Goal: Task Accomplishment & Management: Complete application form

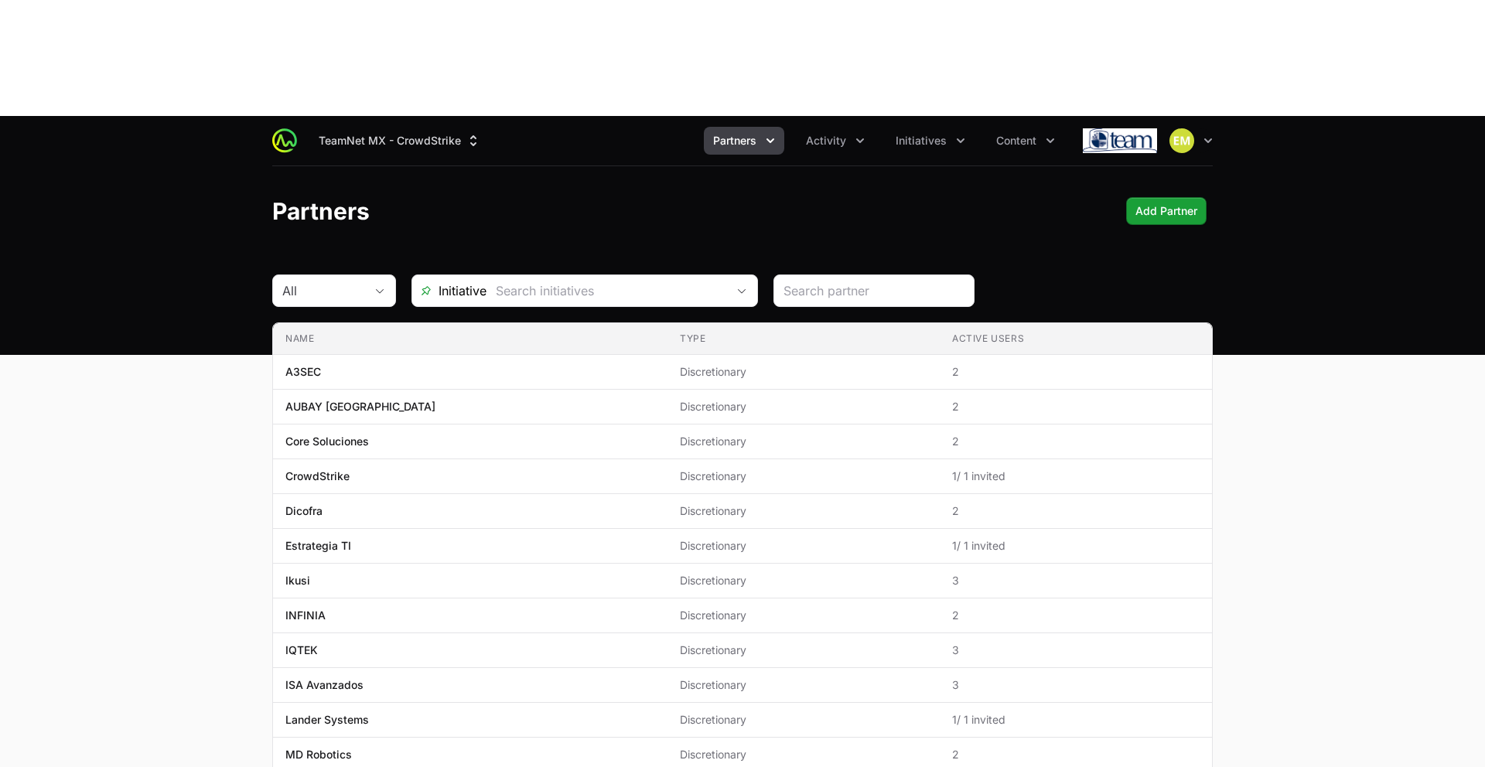
click at [397, 116] on div "TeamNet MX - CrowdStrike Partners Activity Initiatives Content Open user menu O…" at bounding box center [742, 140] width 940 height 49
click at [406, 127] on button "TeamNet MX - CrowdStrike" at bounding box center [399, 141] width 181 height 28
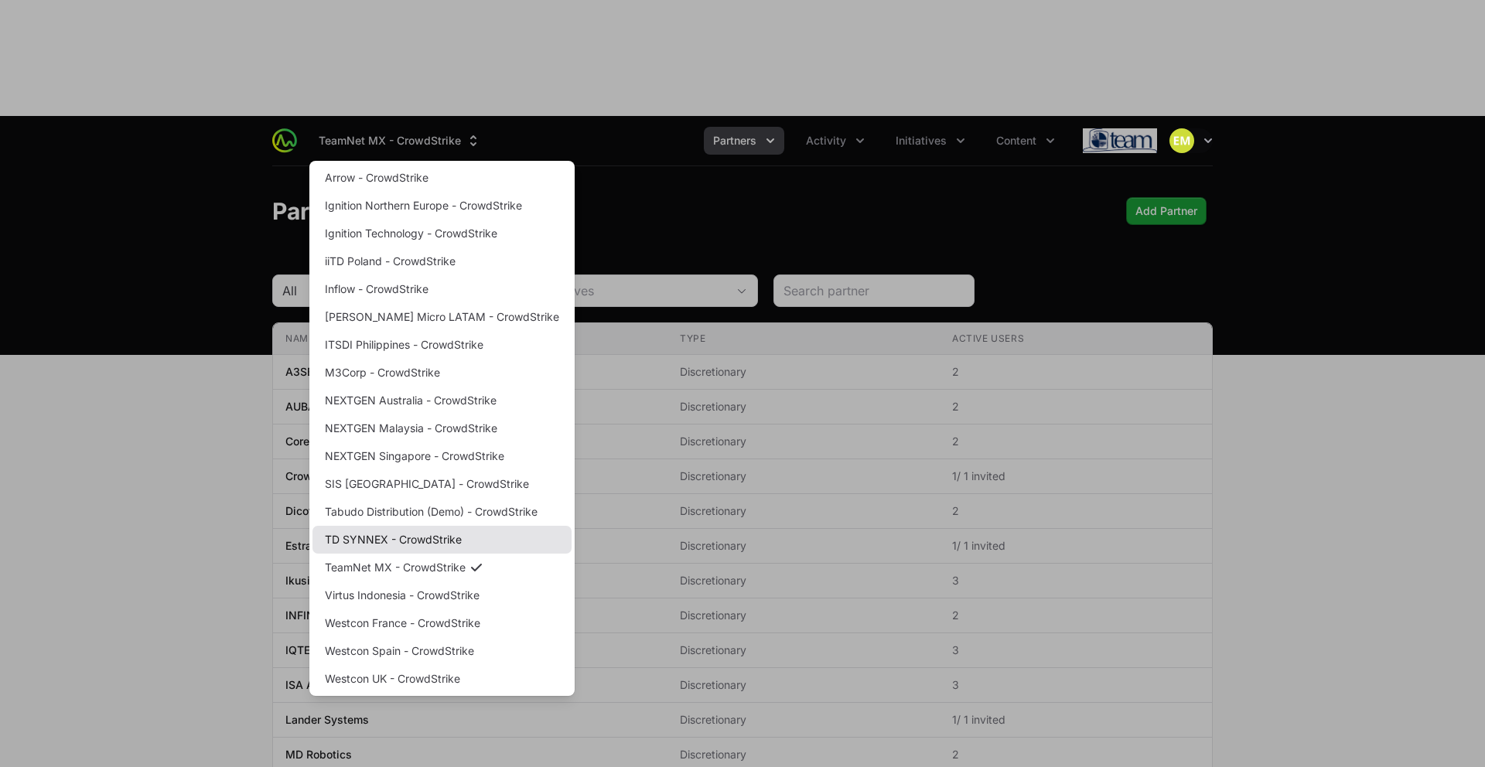
click at [408, 526] on link "TD SYNNEX - CrowdStrike" at bounding box center [441, 540] width 259 height 28
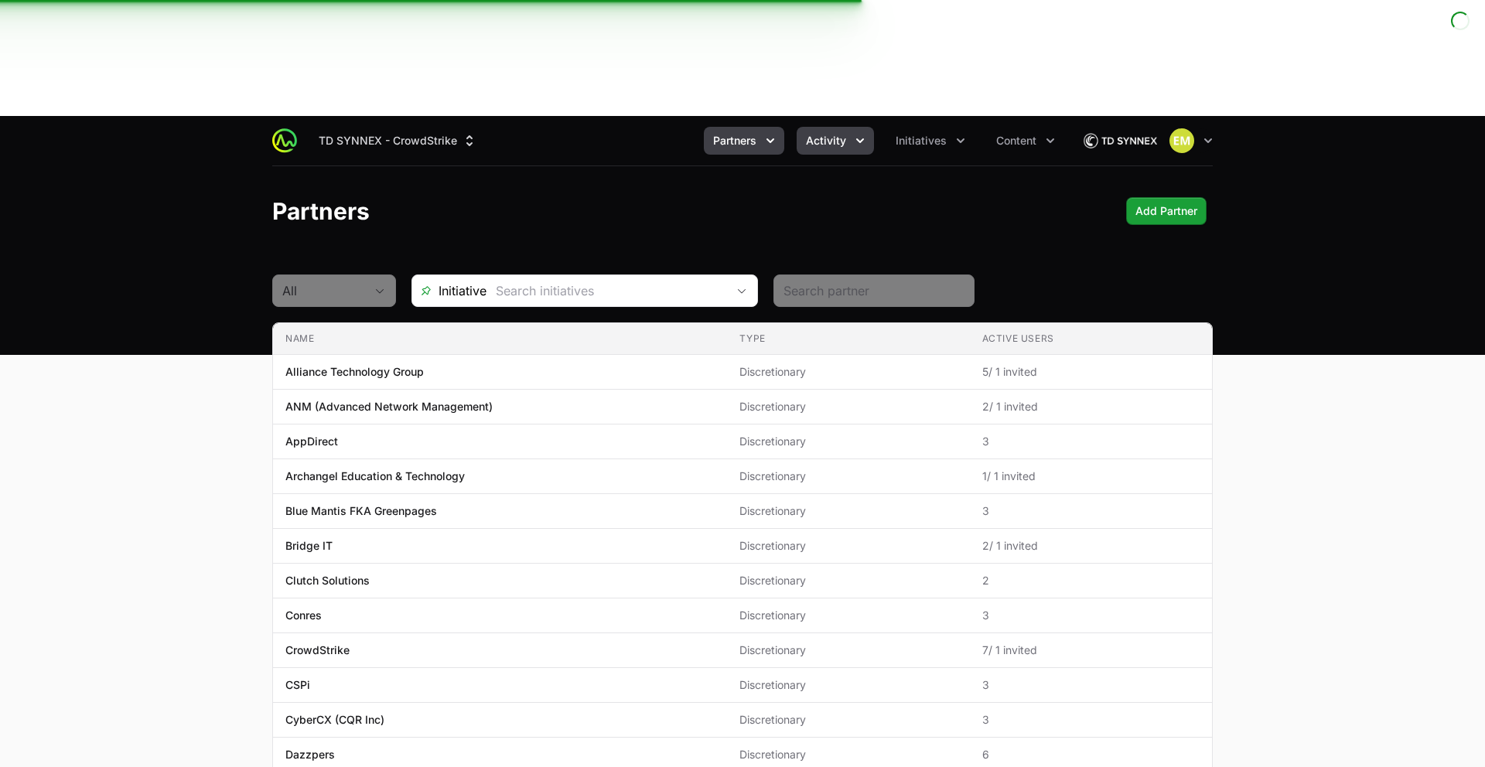
click at [845, 133] on span "Activity" at bounding box center [826, 140] width 40 height 15
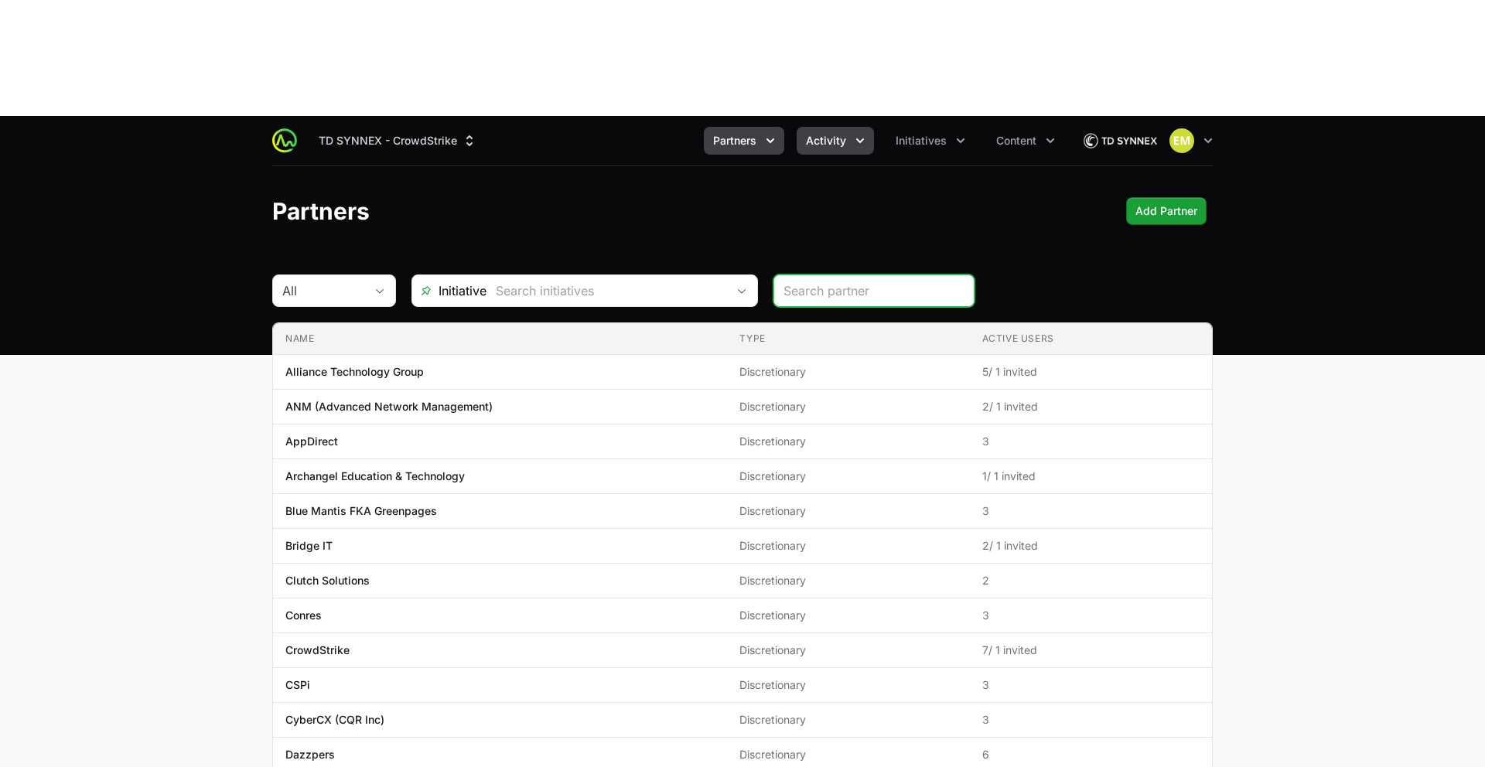
click at [815, 127] on button "Activity" at bounding box center [835, 141] width 77 height 28
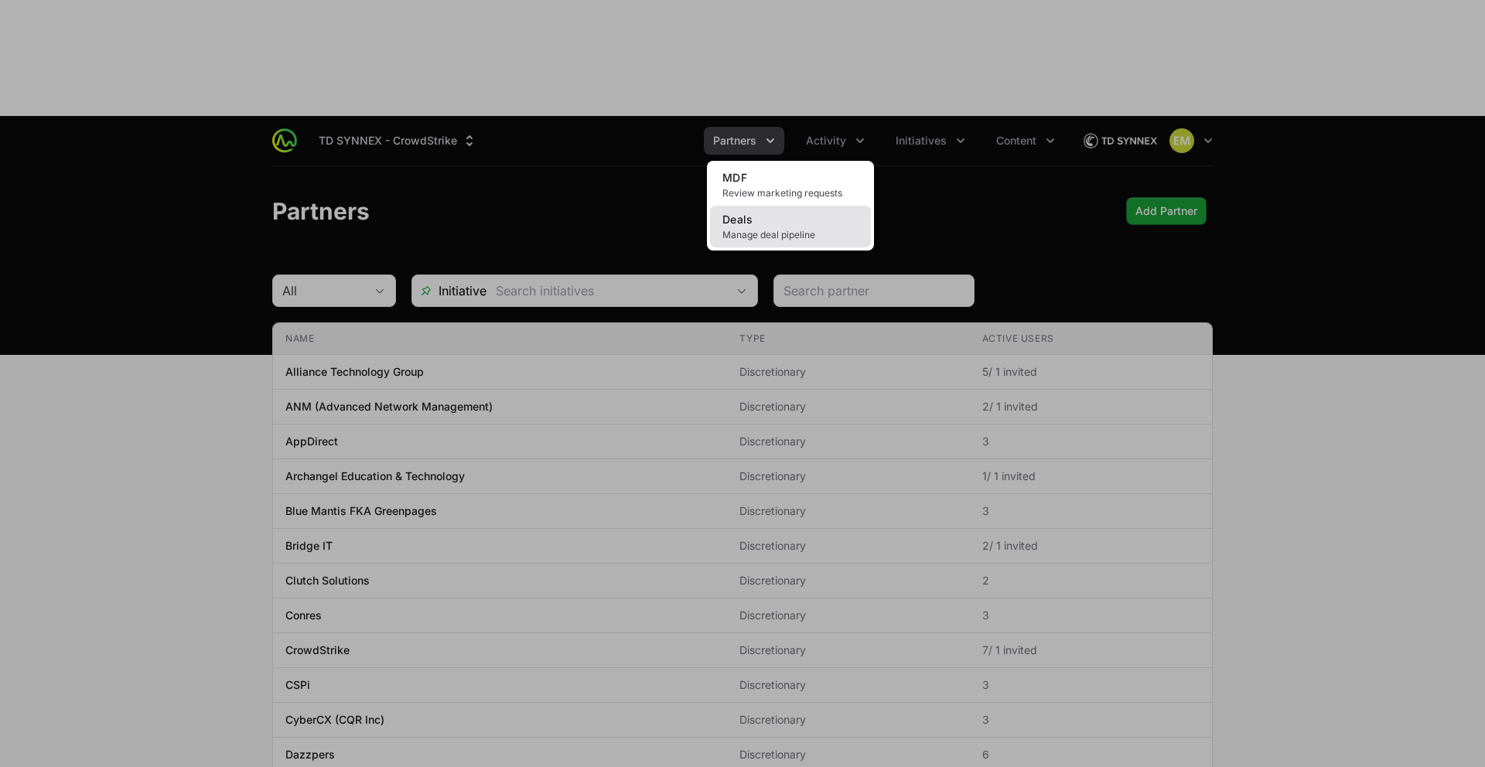
click at [830, 229] on span "Manage deal pipeline" at bounding box center [790, 235] width 136 height 12
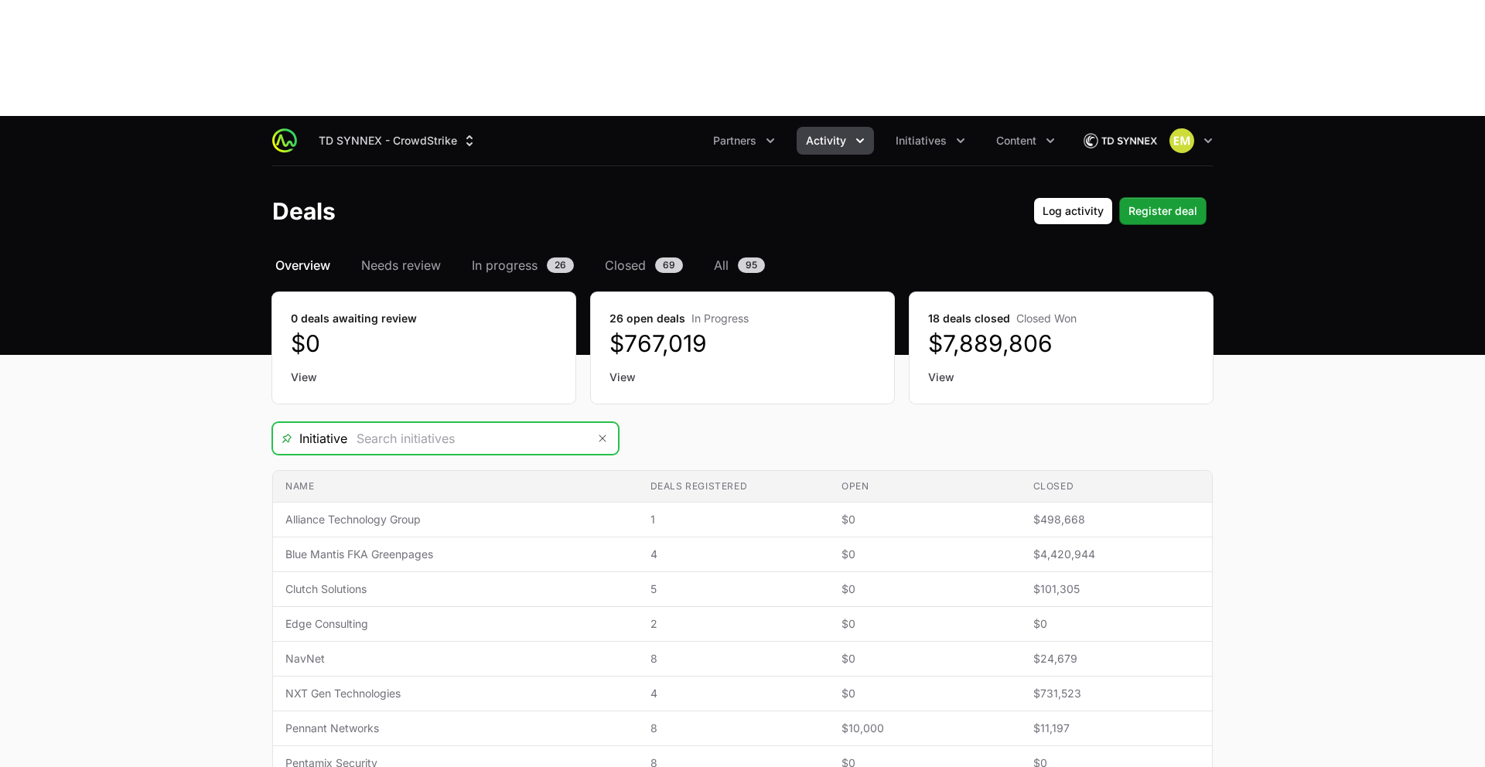
click at [476, 423] on input "Deals Filters" at bounding box center [467, 438] width 240 height 31
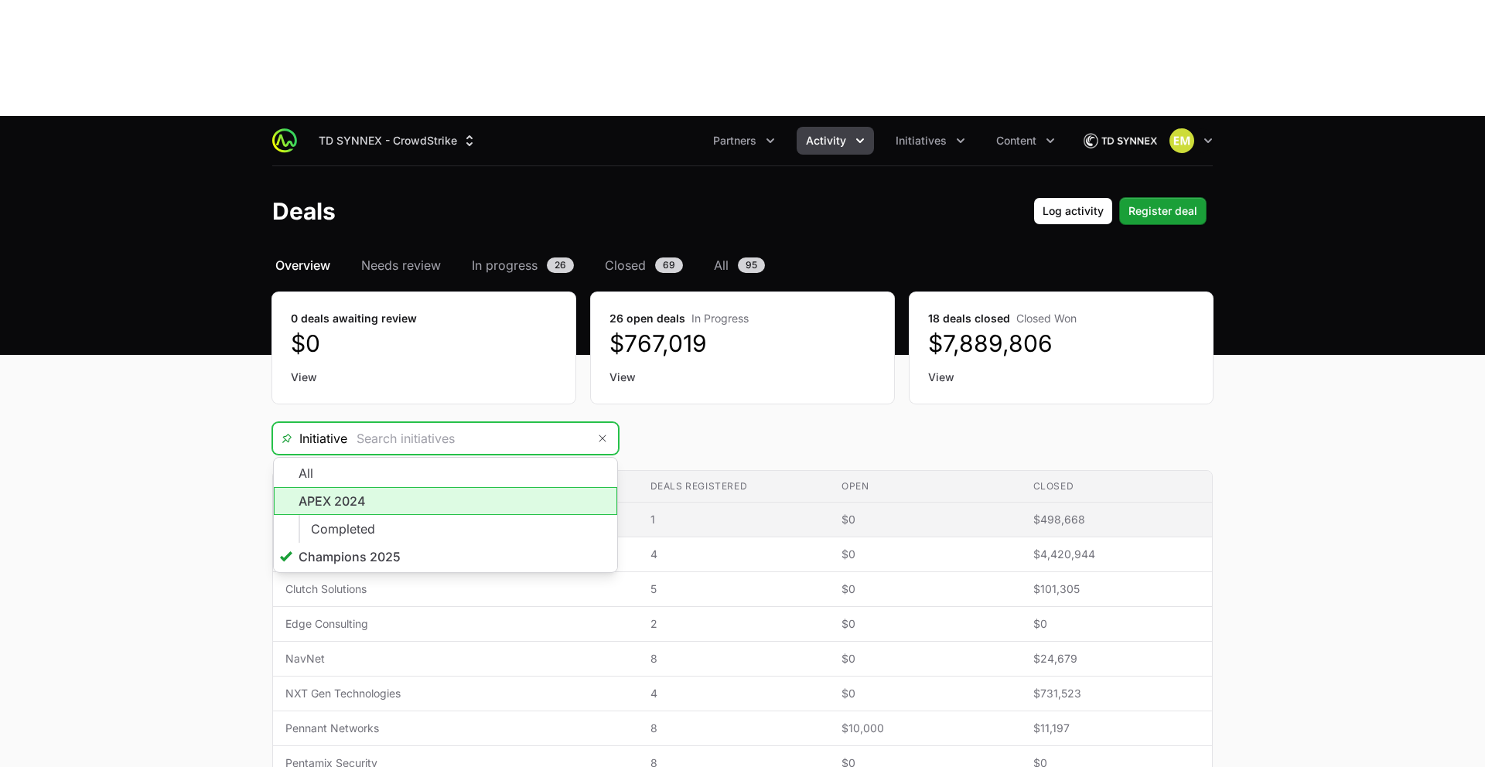
click at [419, 487] on li "APEX 2024" at bounding box center [445, 501] width 343 height 28
type input "APEX 2024"
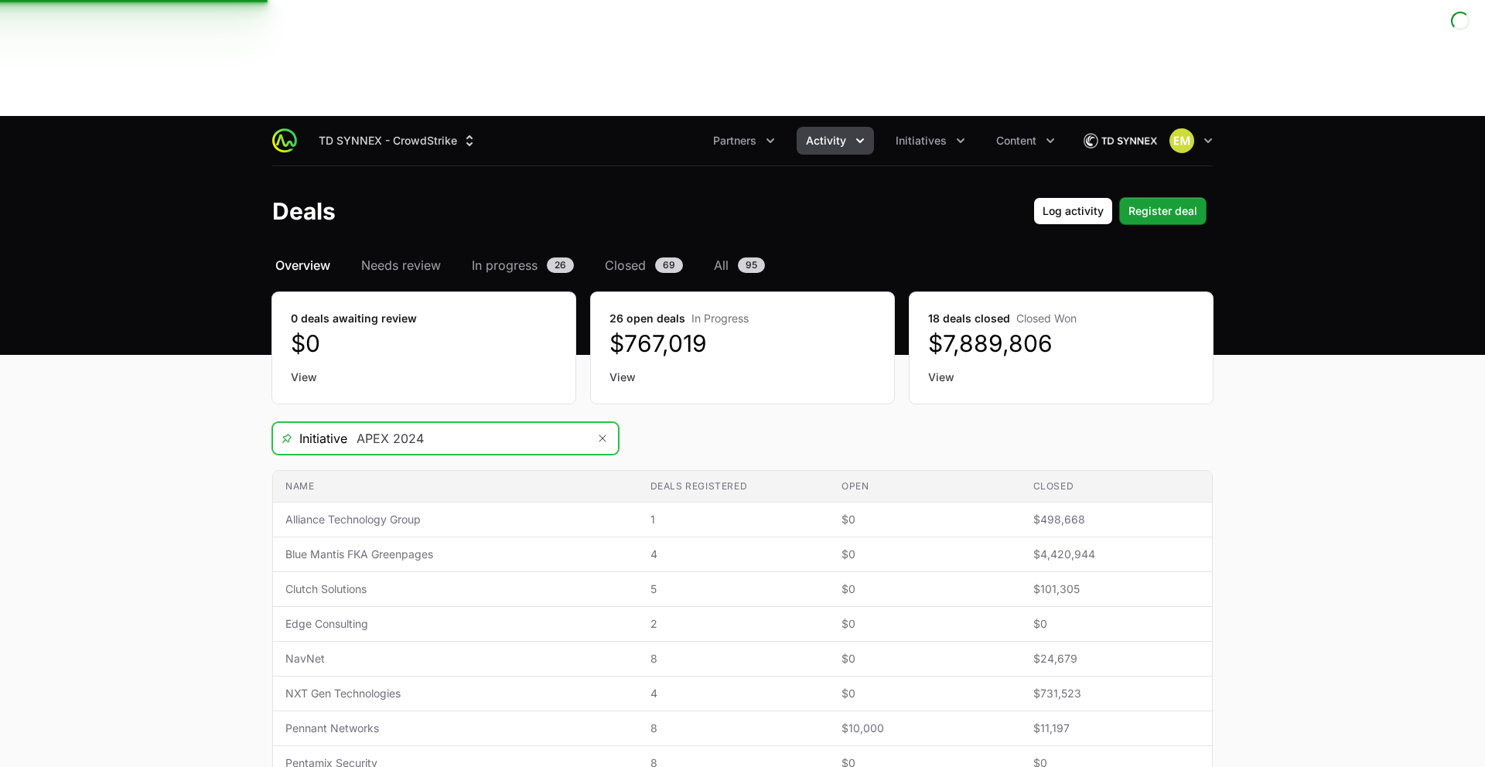
click at [433, 423] on input "APEX 2024" at bounding box center [467, 438] width 240 height 31
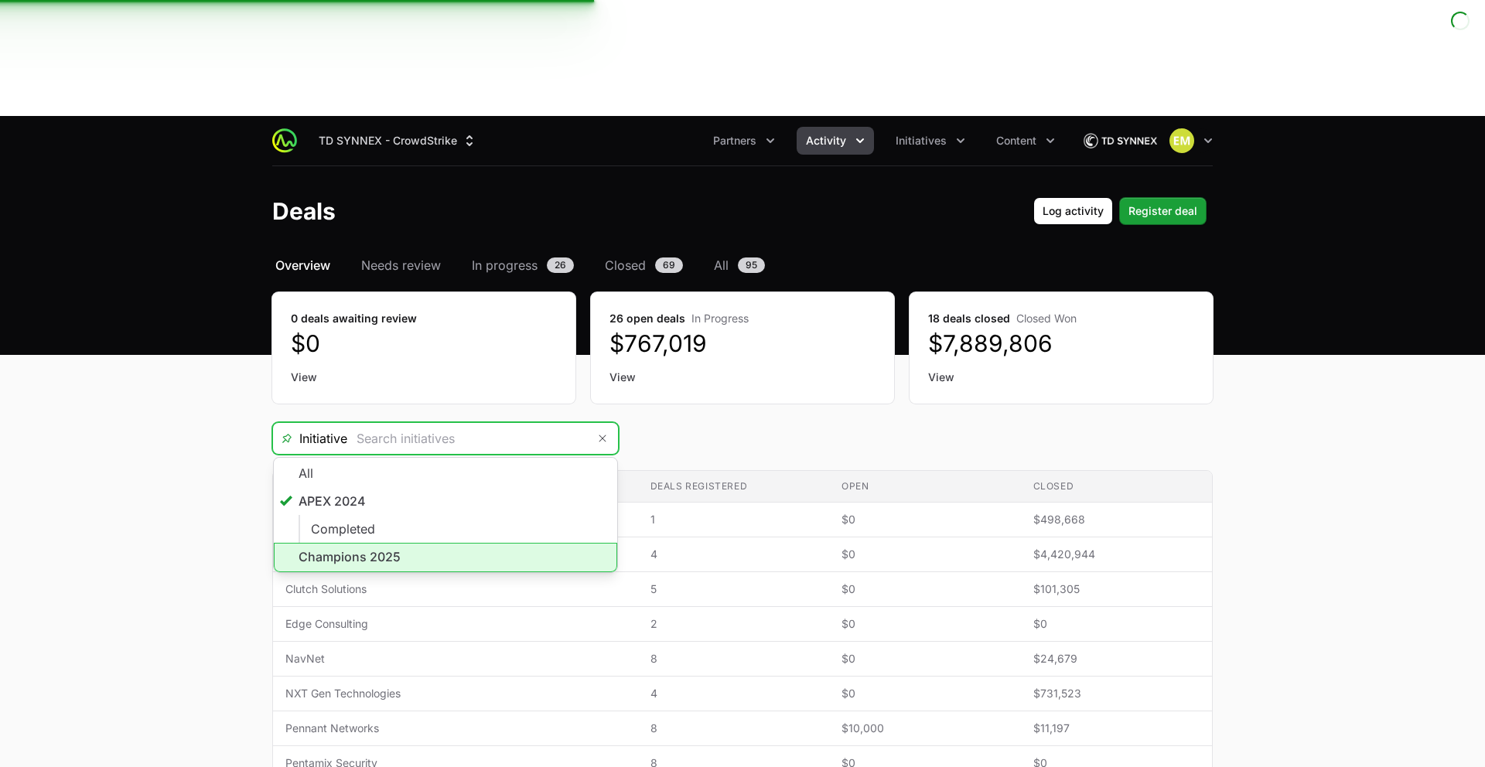
click at [388, 543] on li "Champions 2025" at bounding box center [445, 557] width 343 height 29
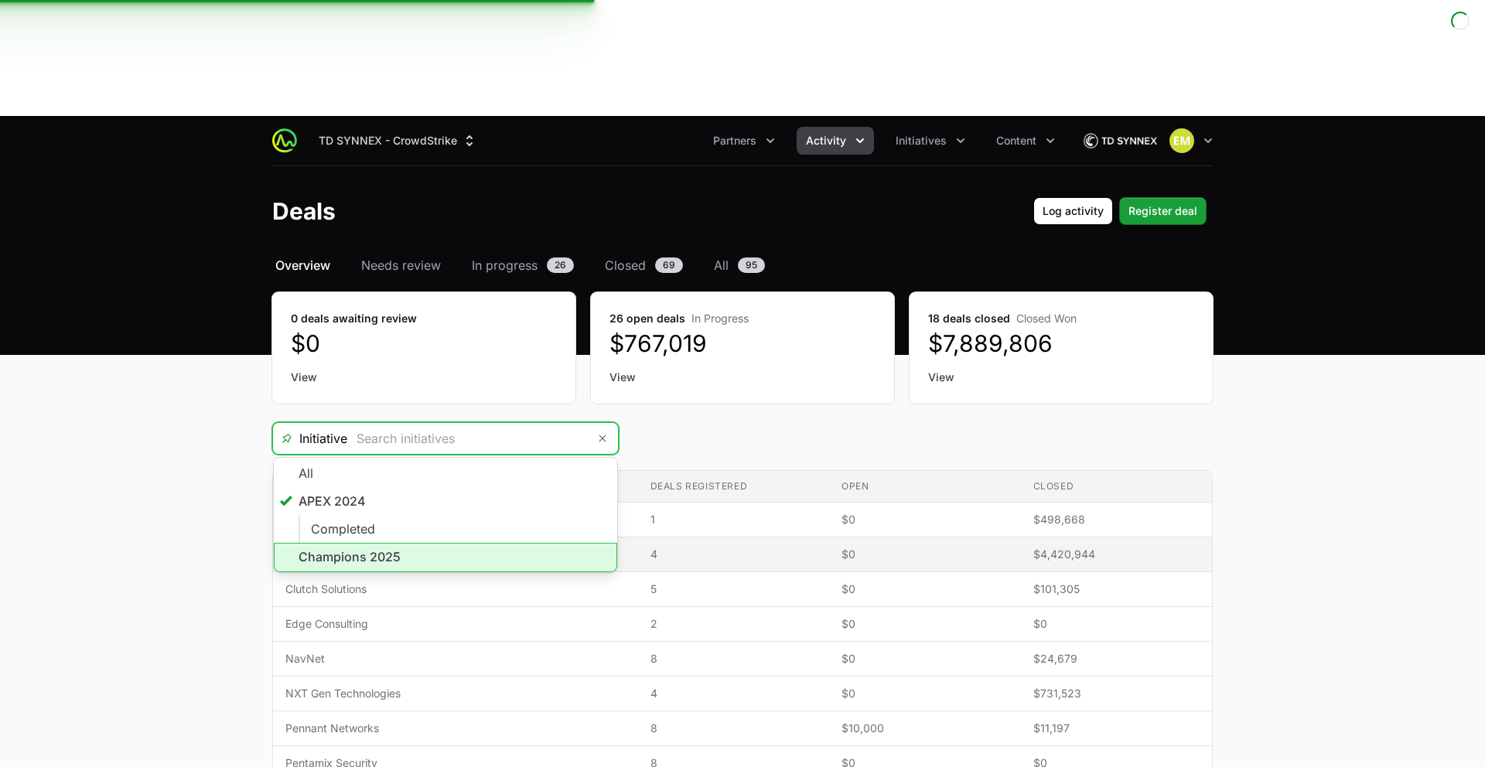
type input "Champions 2025"
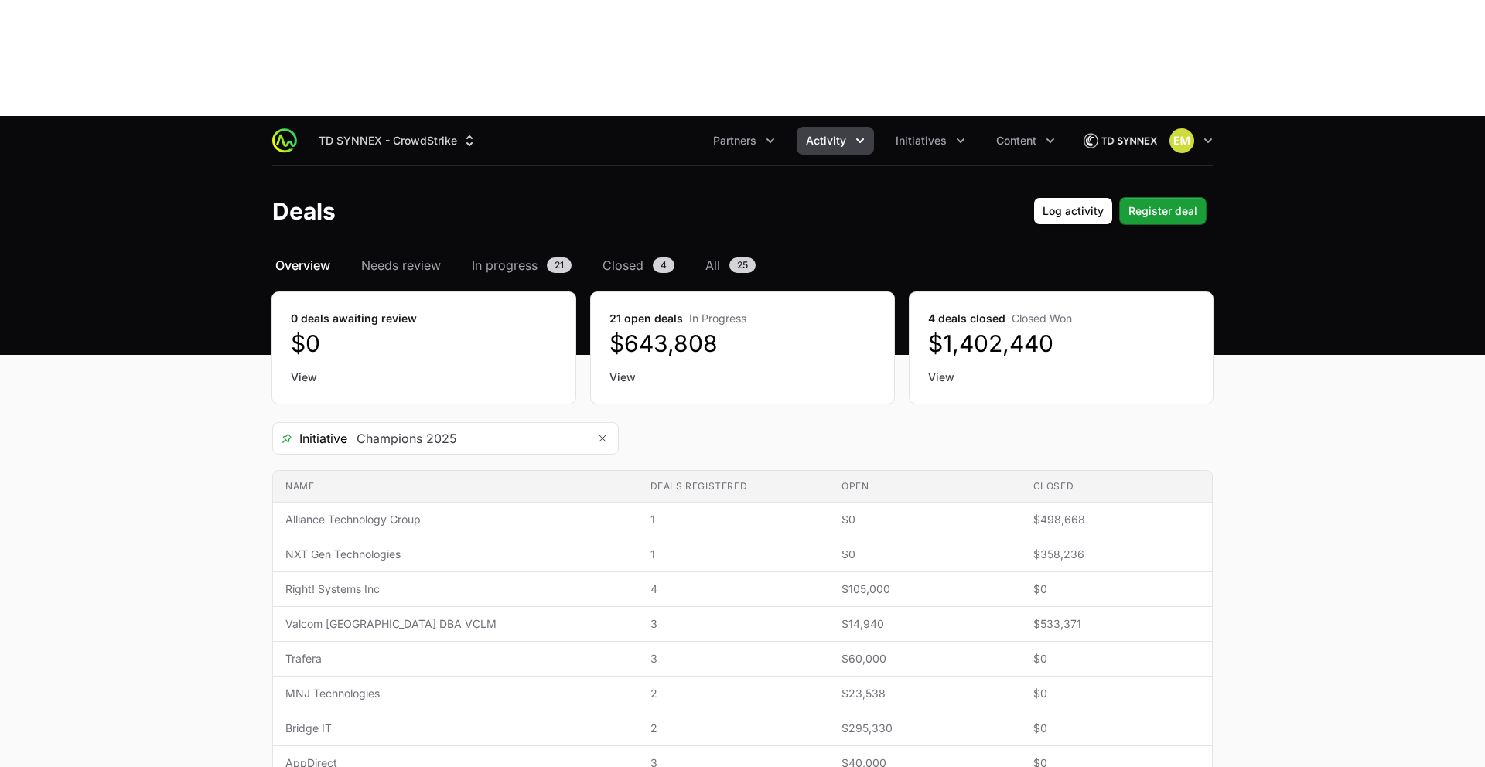
scroll to position [10, 0]
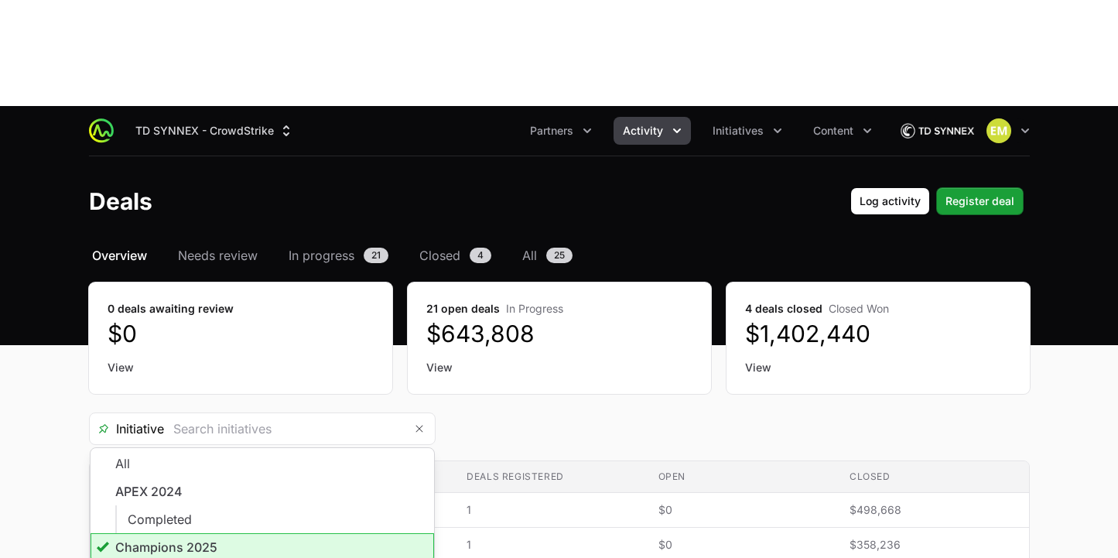
type input "Champions 2025"
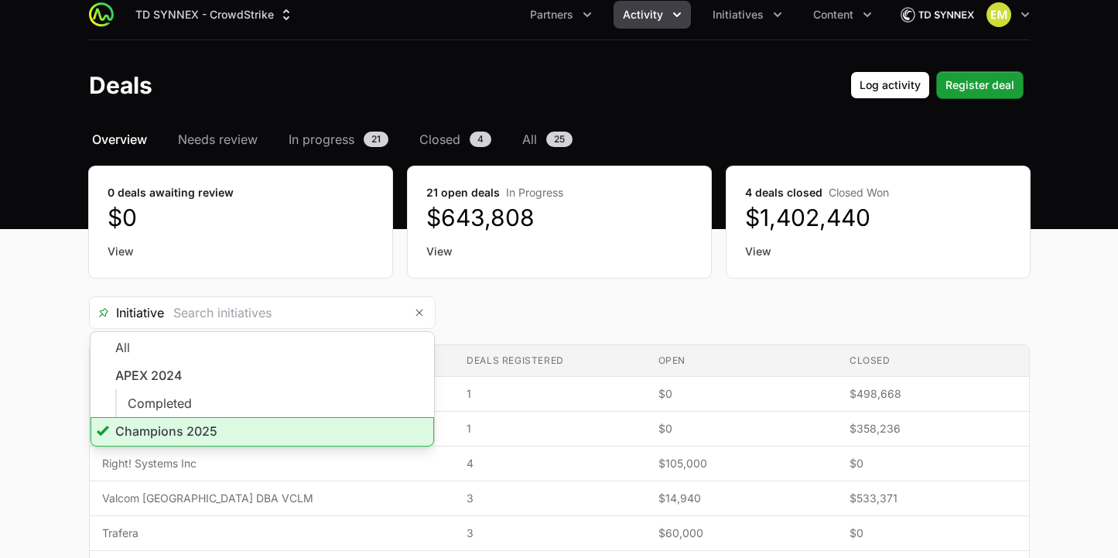
type input "Champions 2025"
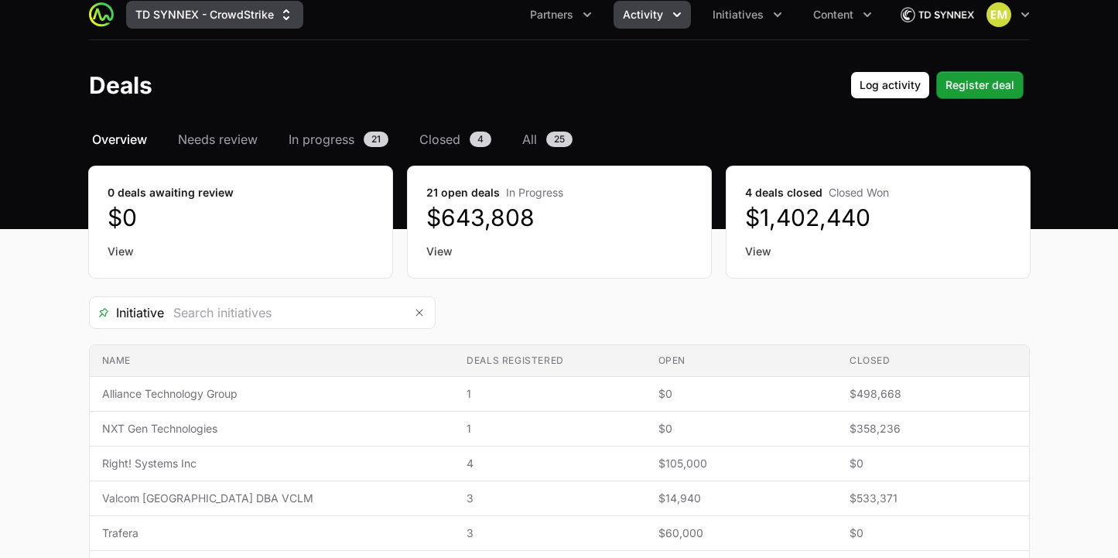
type input "Champions 2025"
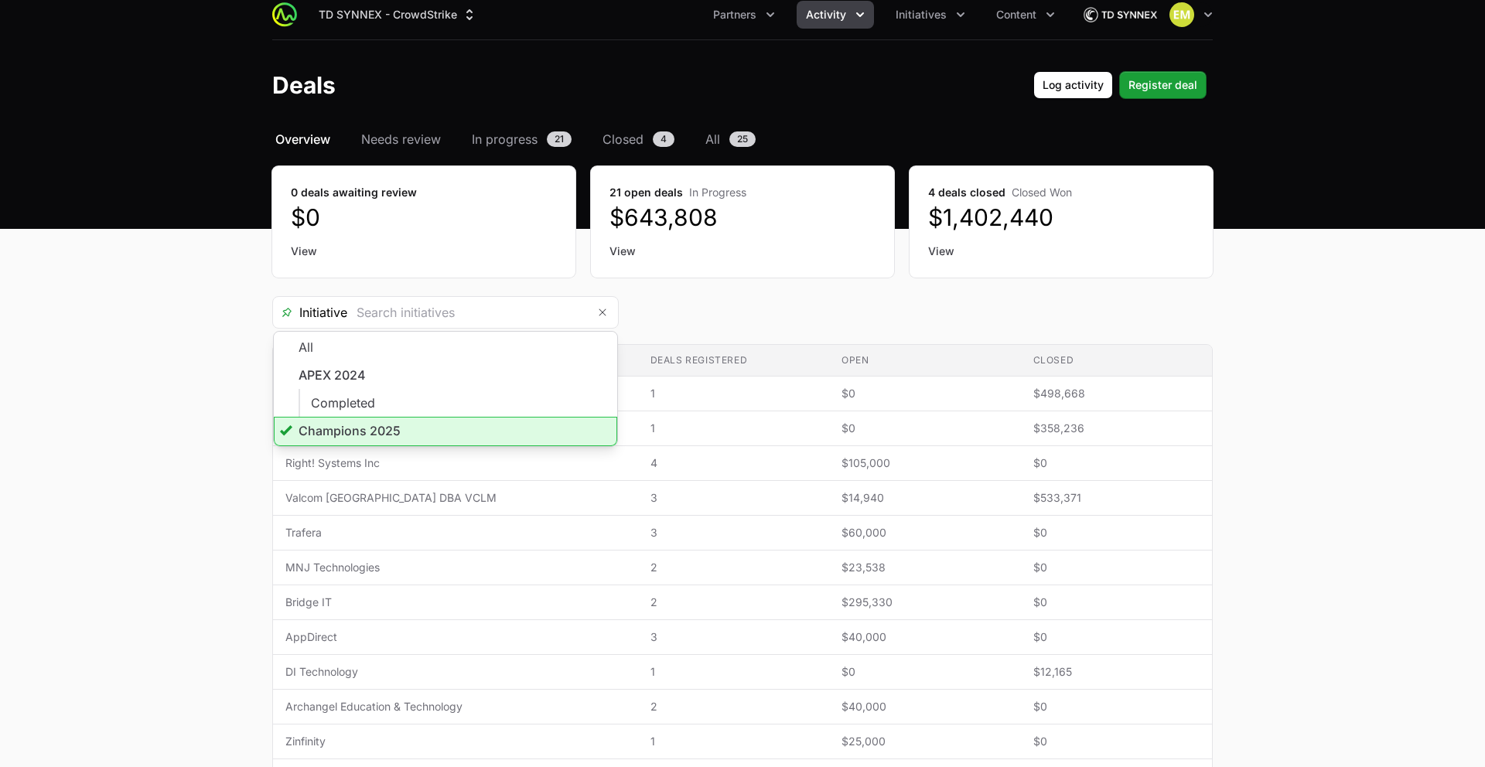
type input "Champions 2025"
click at [800, 321] on div "Initiative Champions 2025 All APEX 2024 Completed Champions 2025" at bounding box center [742, 312] width 940 height 32
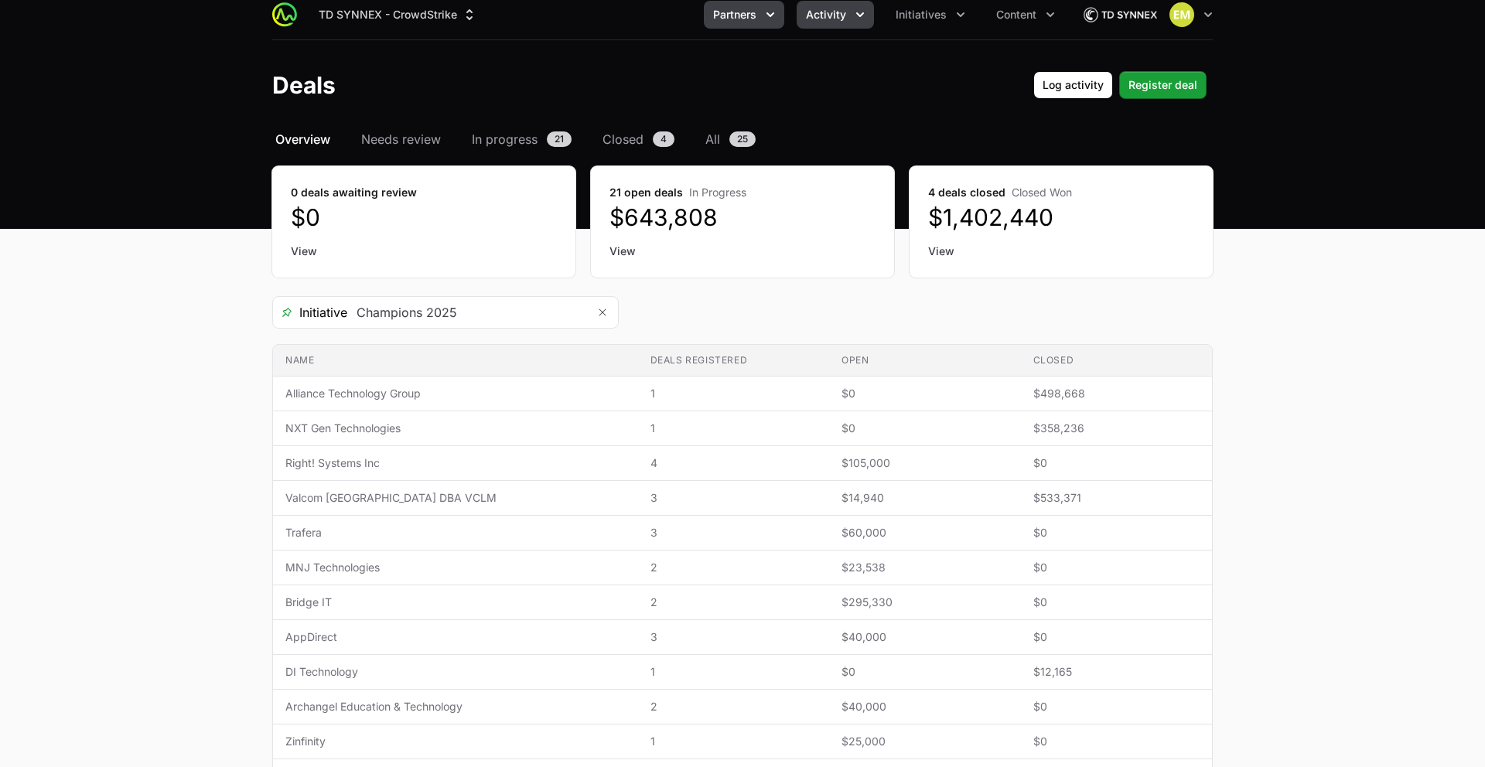
click at [749, 16] on span "Partners" at bounding box center [734, 14] width 43 height 15
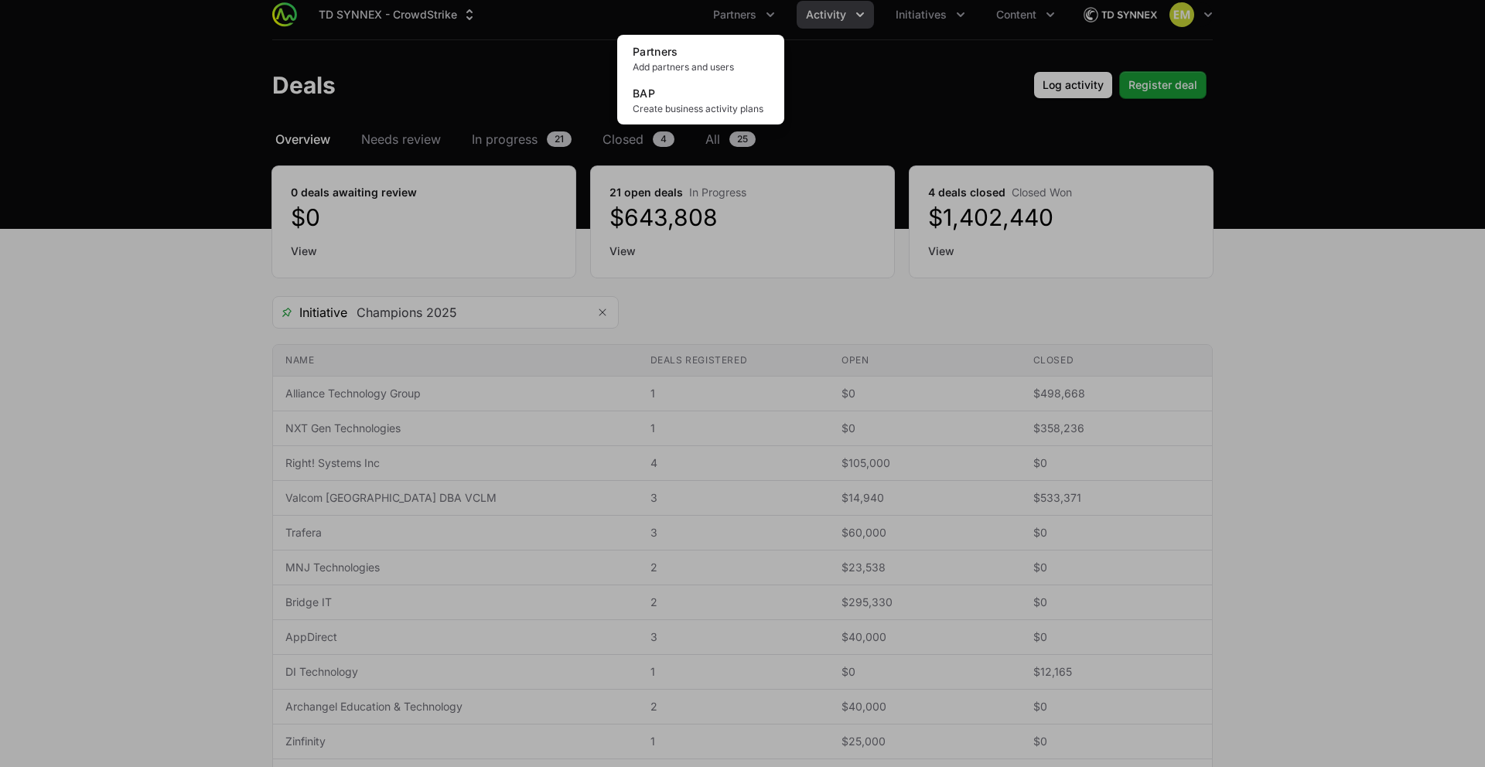
click at [811, 16] on div "Partners menu" at bounding box center [742, 383] width 1485 height 767
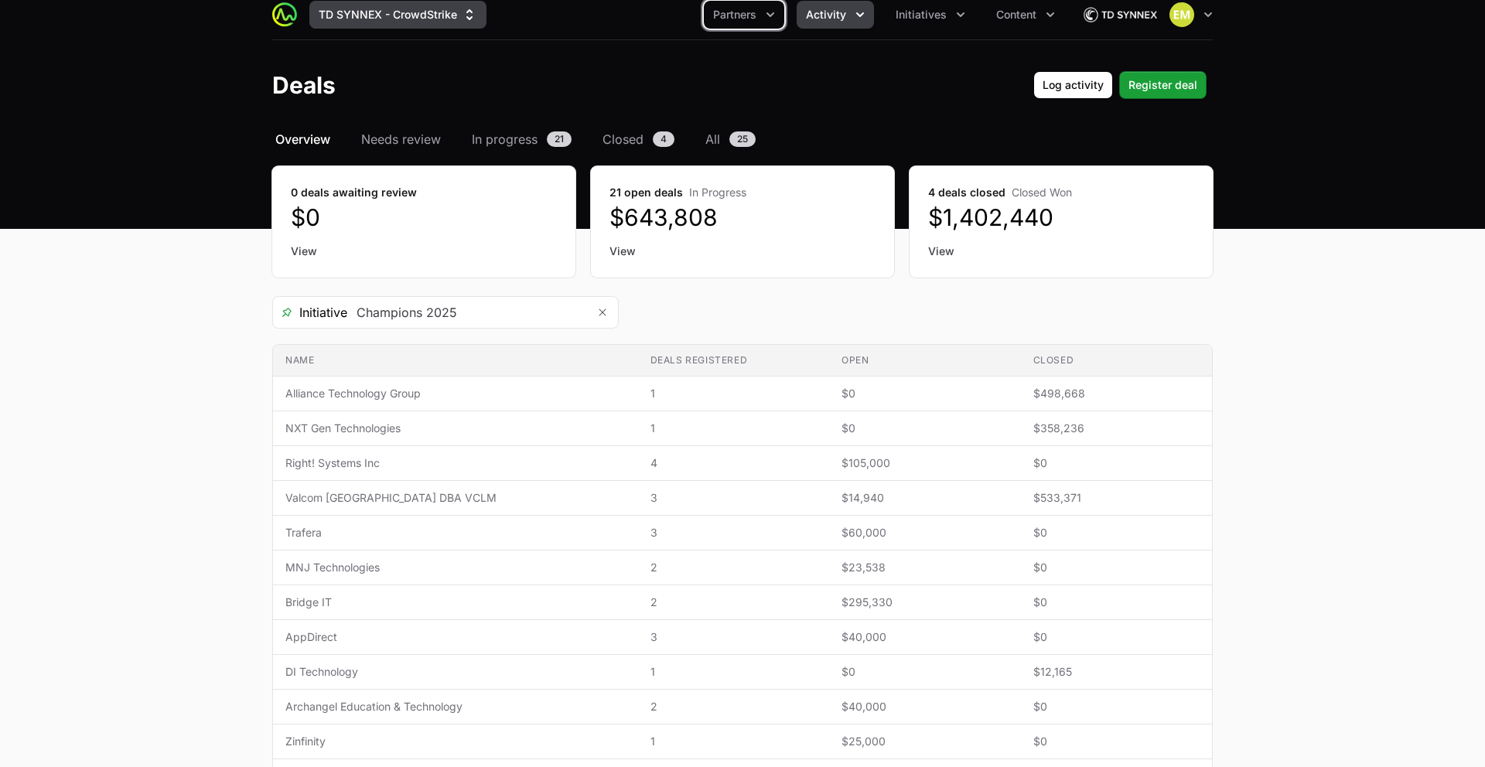
click at [429, 19] on button "TD SYNNEX - CrowdStrike" at bounding box center [397, 15] width 177 height 28
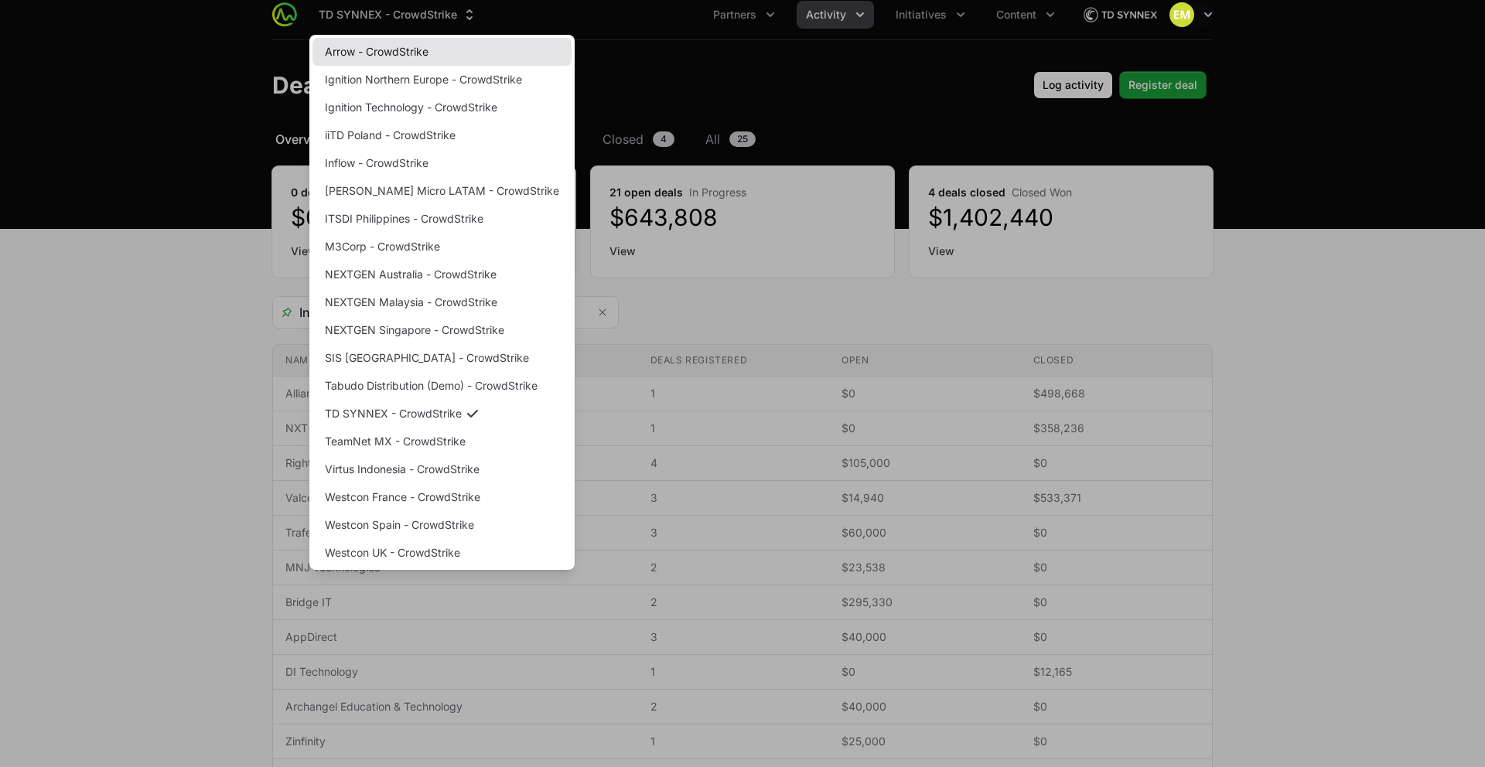
click at [390, 56] on link "Arrow - CrowdStrike" at bounding box center [441, 52] width 259 height 28
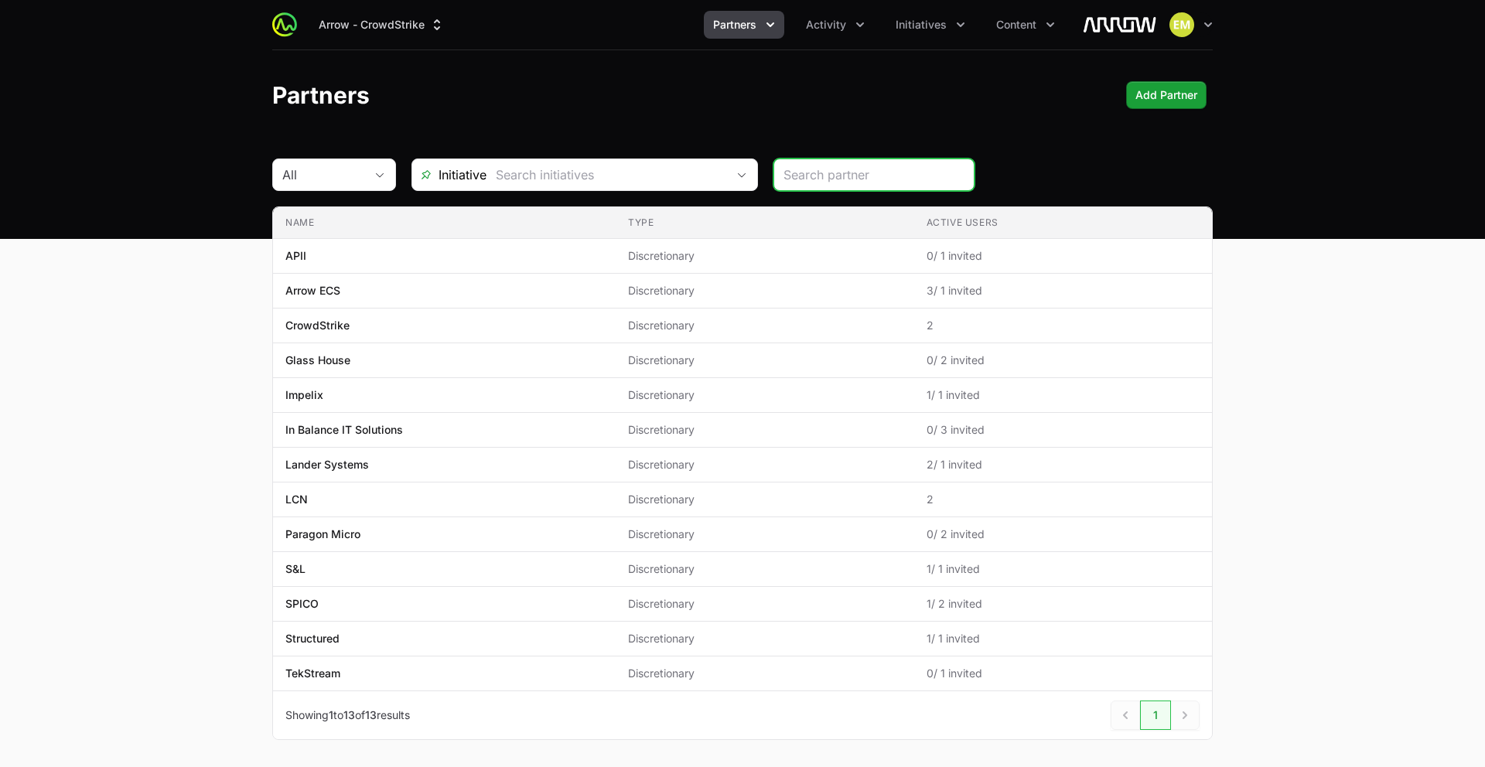
click at [778, 32] on button "Partners" at bounding box center [744, 25] width 80 height 28
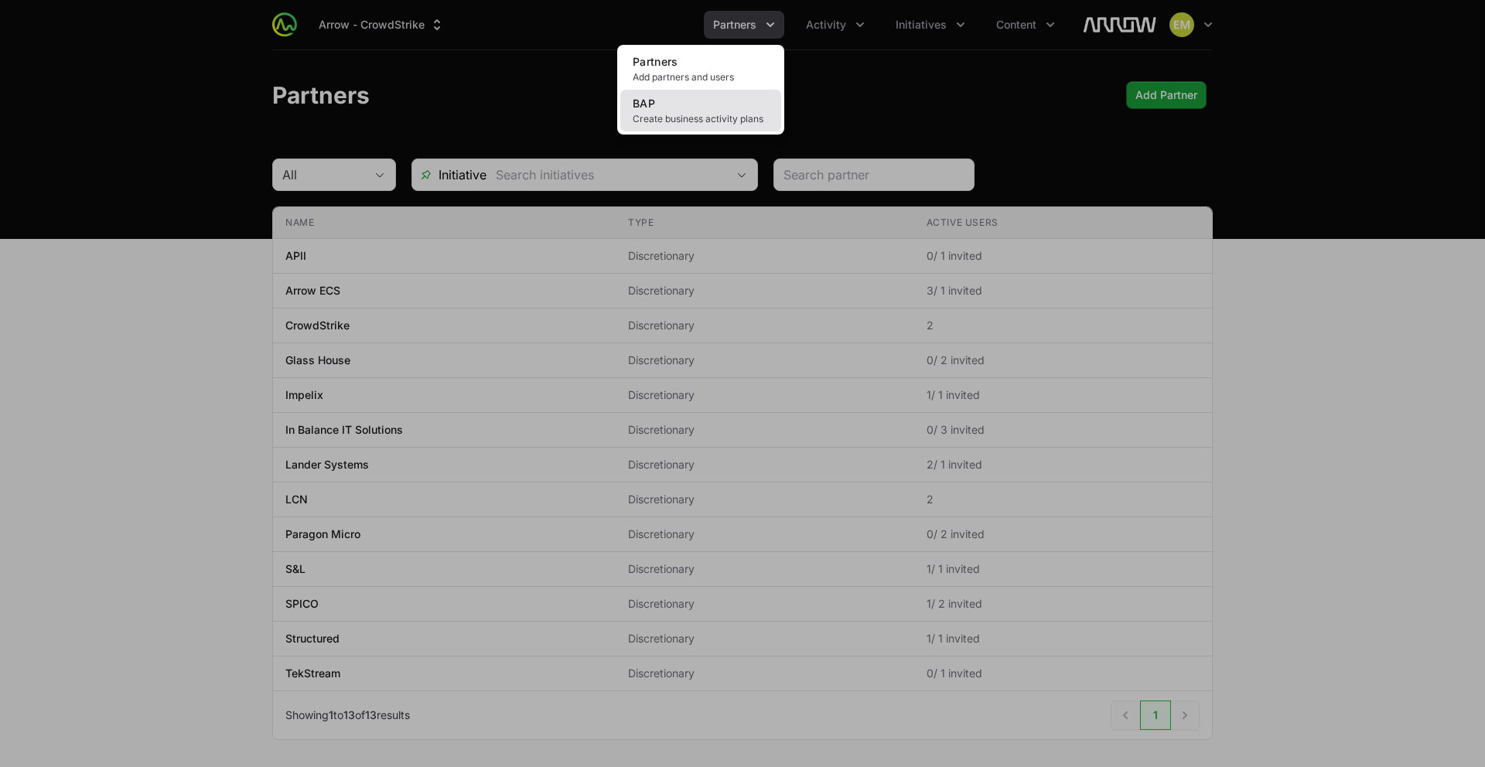
click at [705, 121] on span "Create business activity plans" at bounding box center [701, 119] width 136 height 12
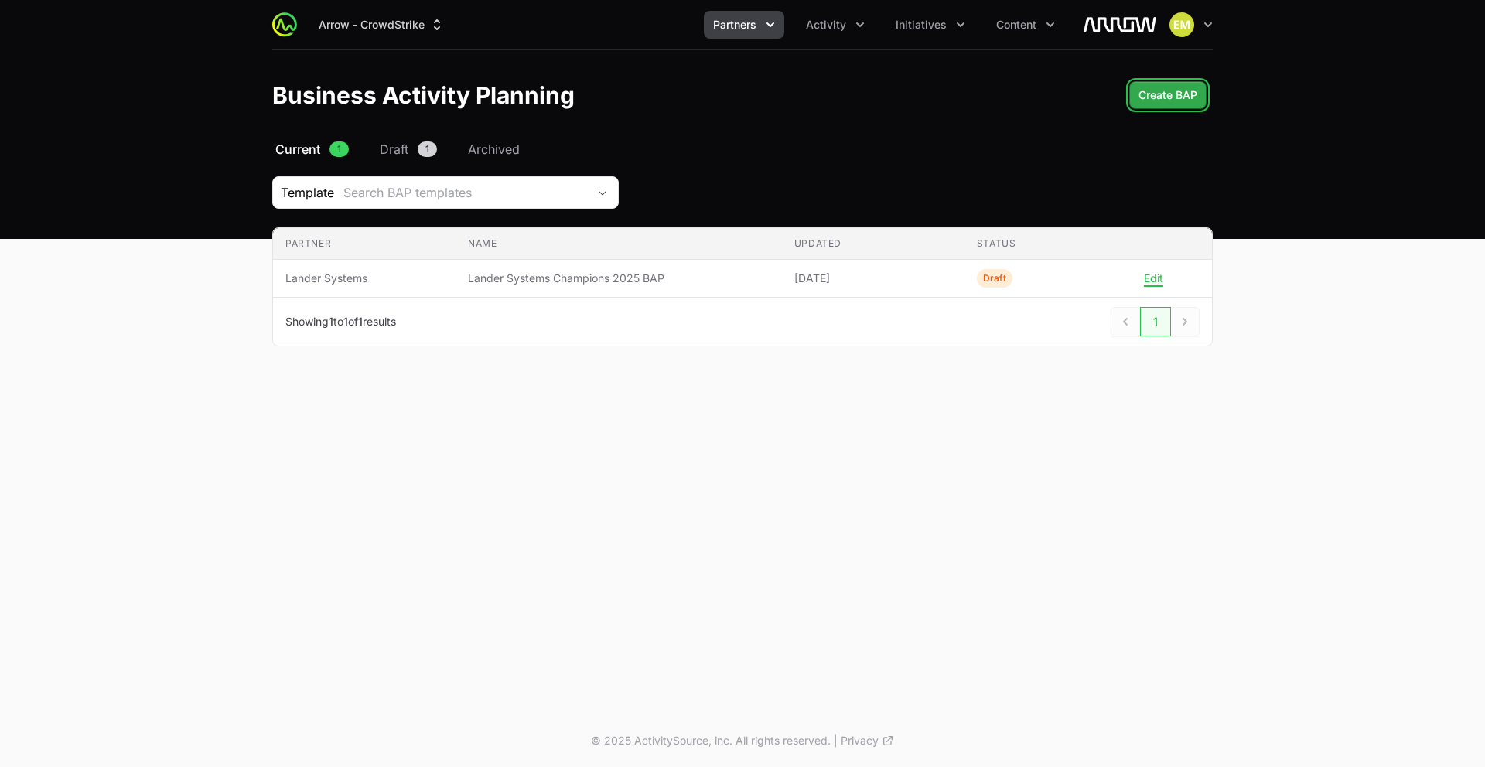
click at [1149, 98] on span "Create BAP" at bounding box center [1167, 95] width 59 height 19
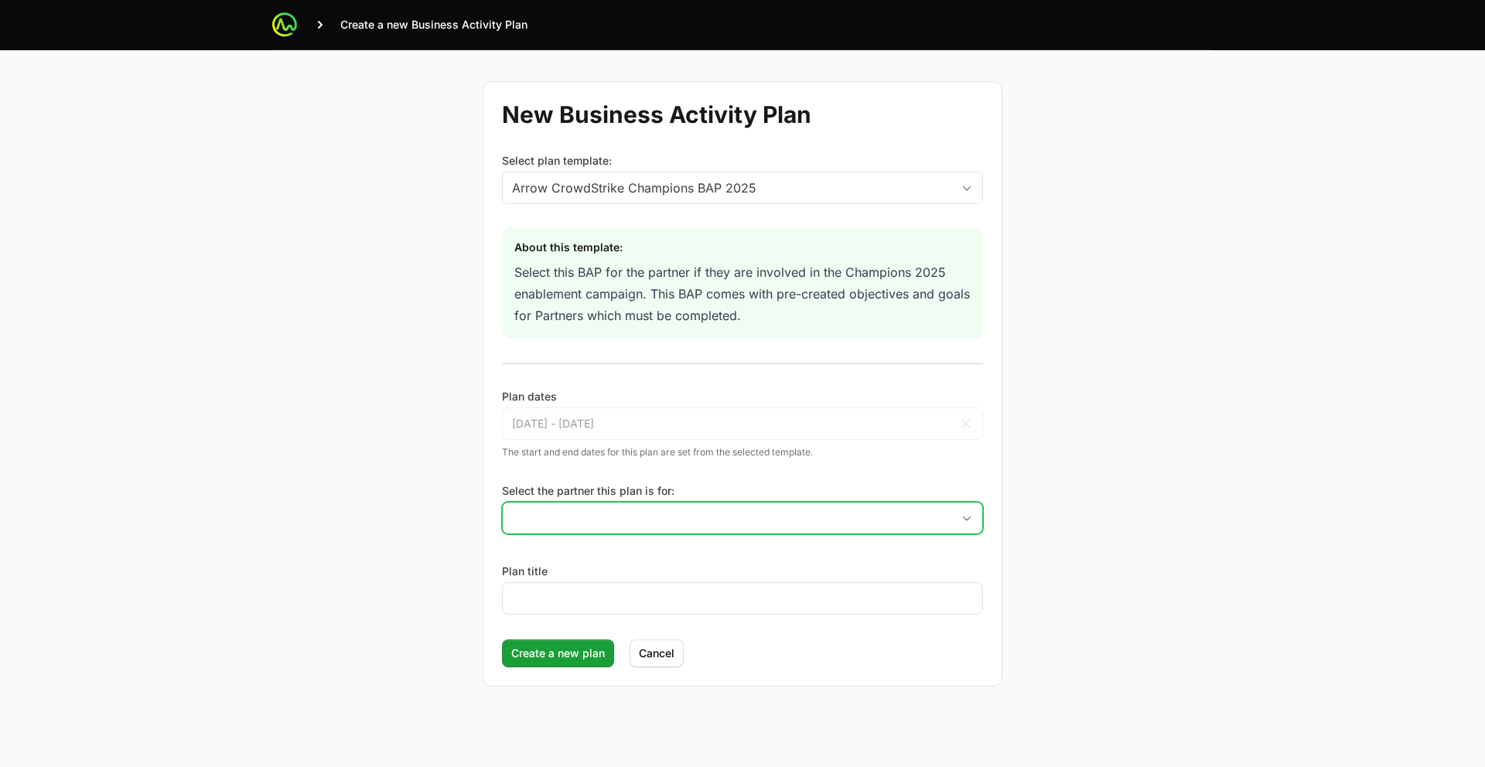
click at [617, 511] on input "Select the partner this plan is for:" at bounding box center [727, 518] width 449 height 31
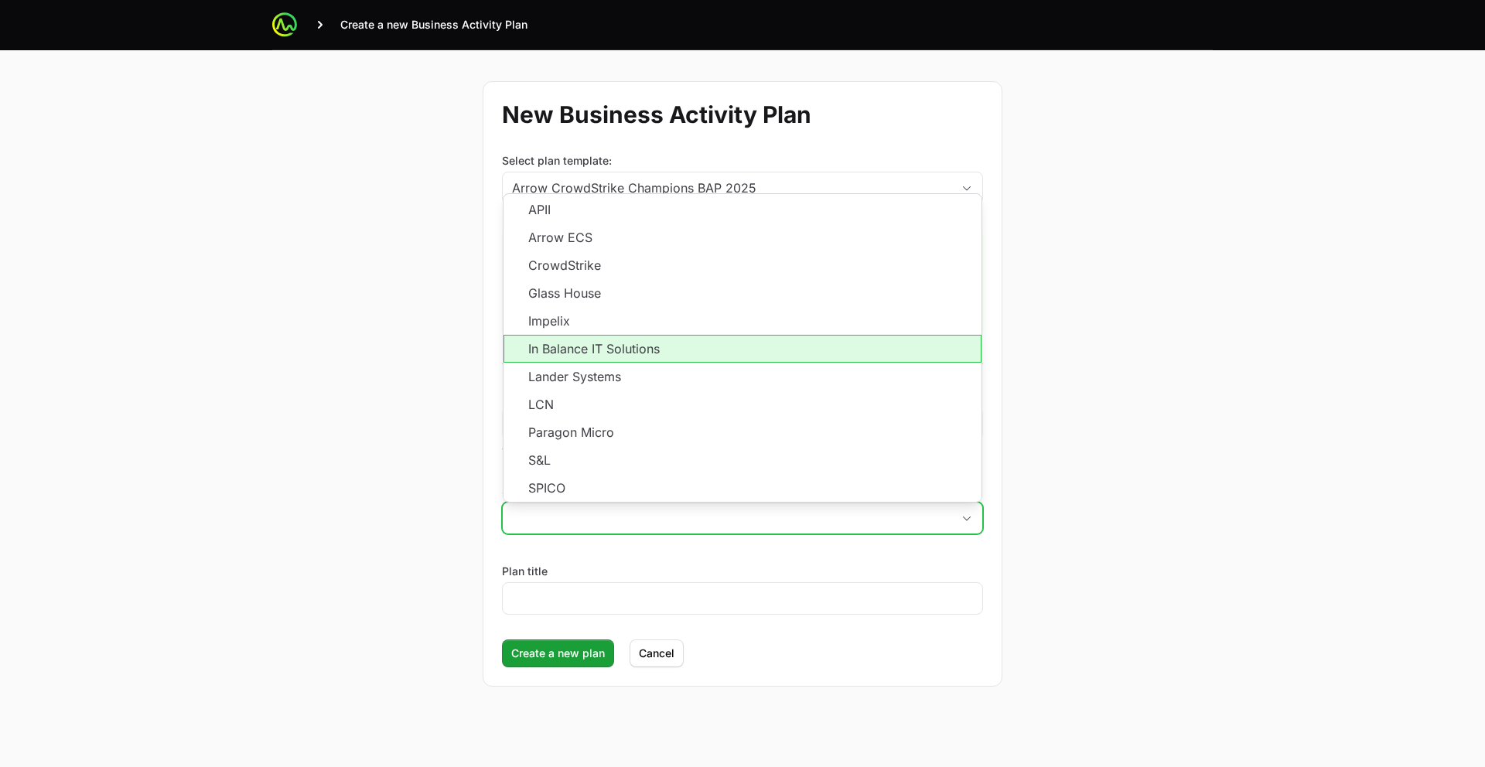
click at [590, 348] on li "In Balance IT Solutions" at bounding box center [742, 349] width 478 height 28
type input "In Balance IT Solutions"
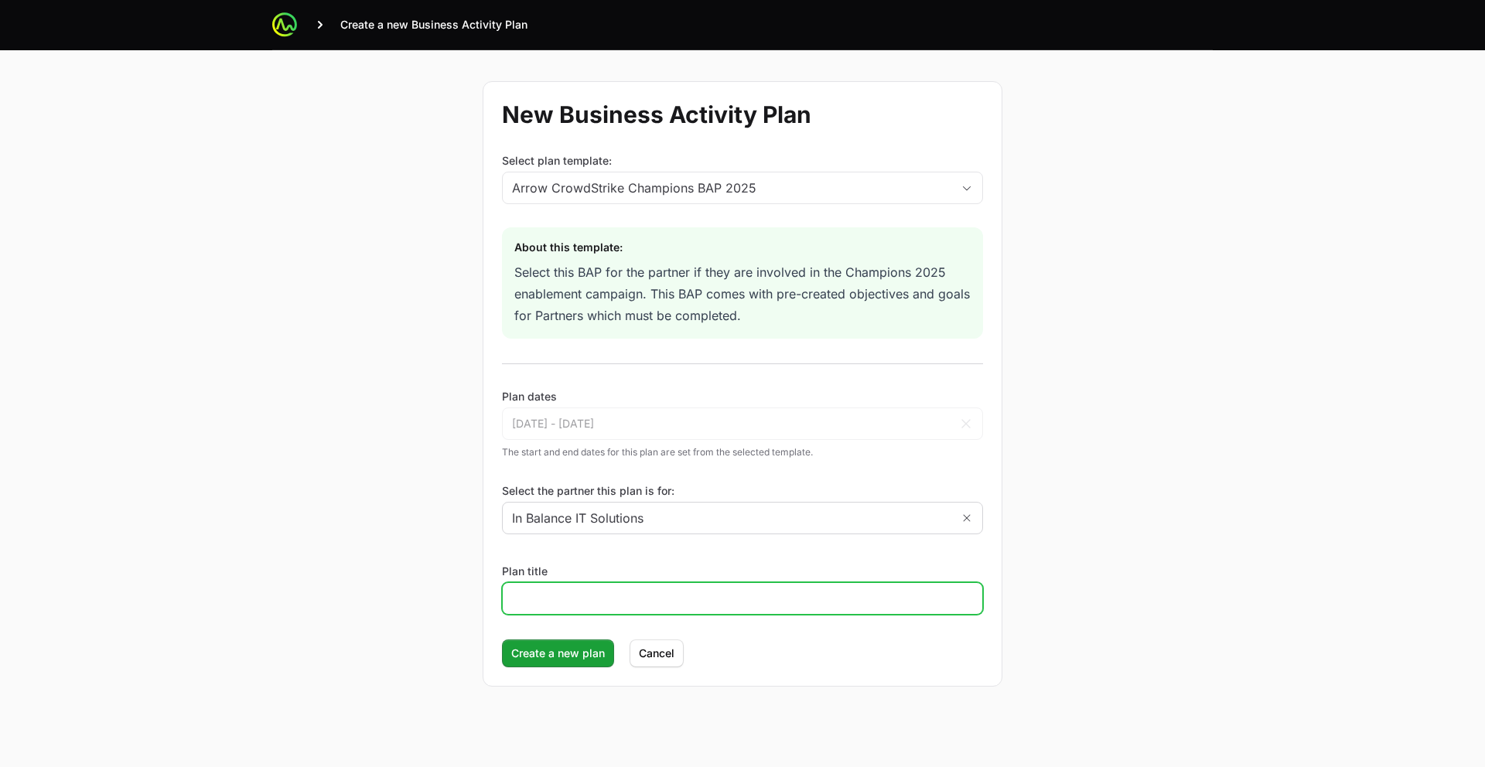
click at [614, 589] on input "Plan title" at bounding box center [742, 598] width 461 height 19
type input "In Balance IT Solutions"
